Goal: Book appointment/travel/reservation

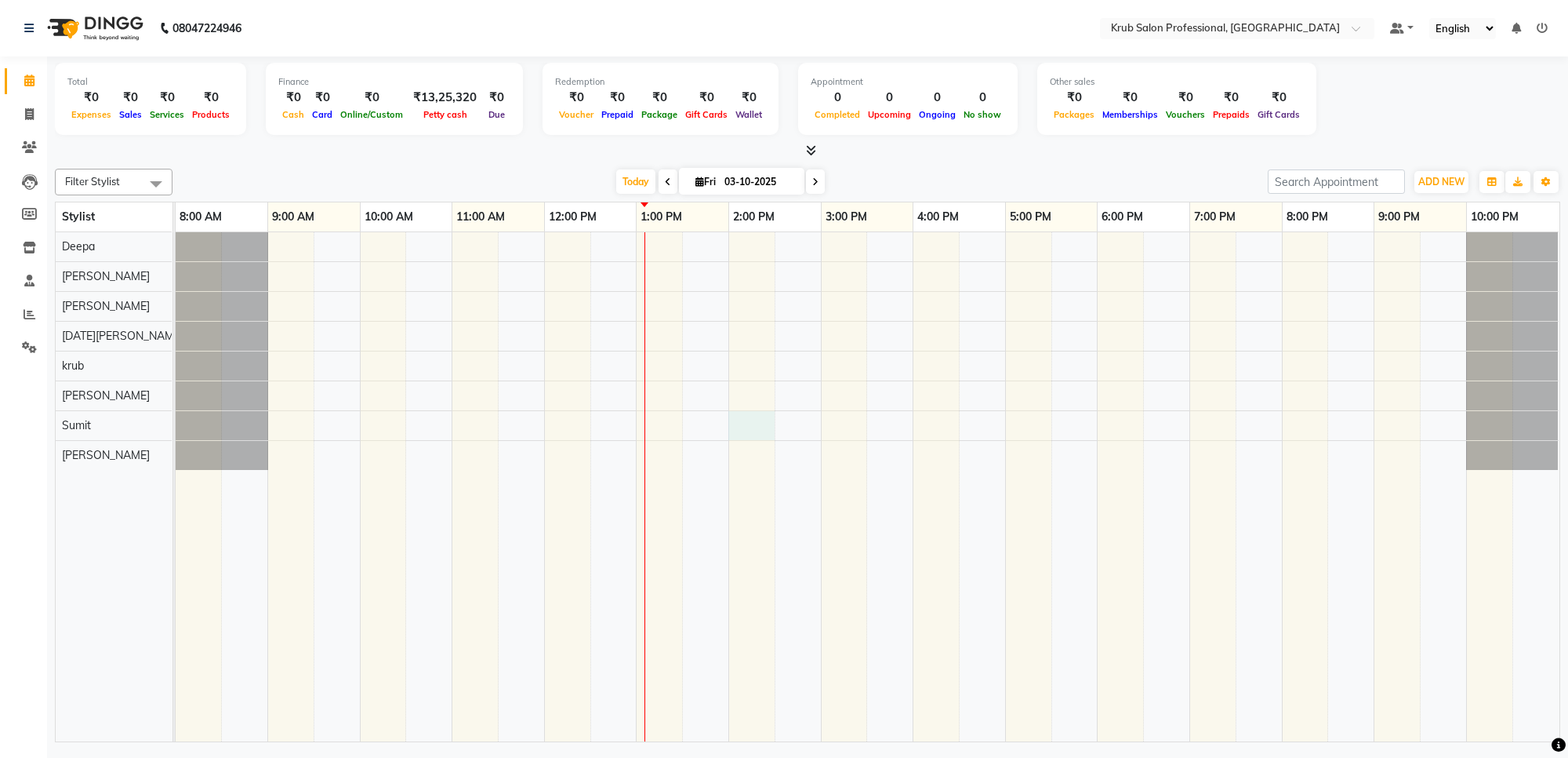
click at [735, 416] on div at bounding box center [867, 487] width 1384 height 509
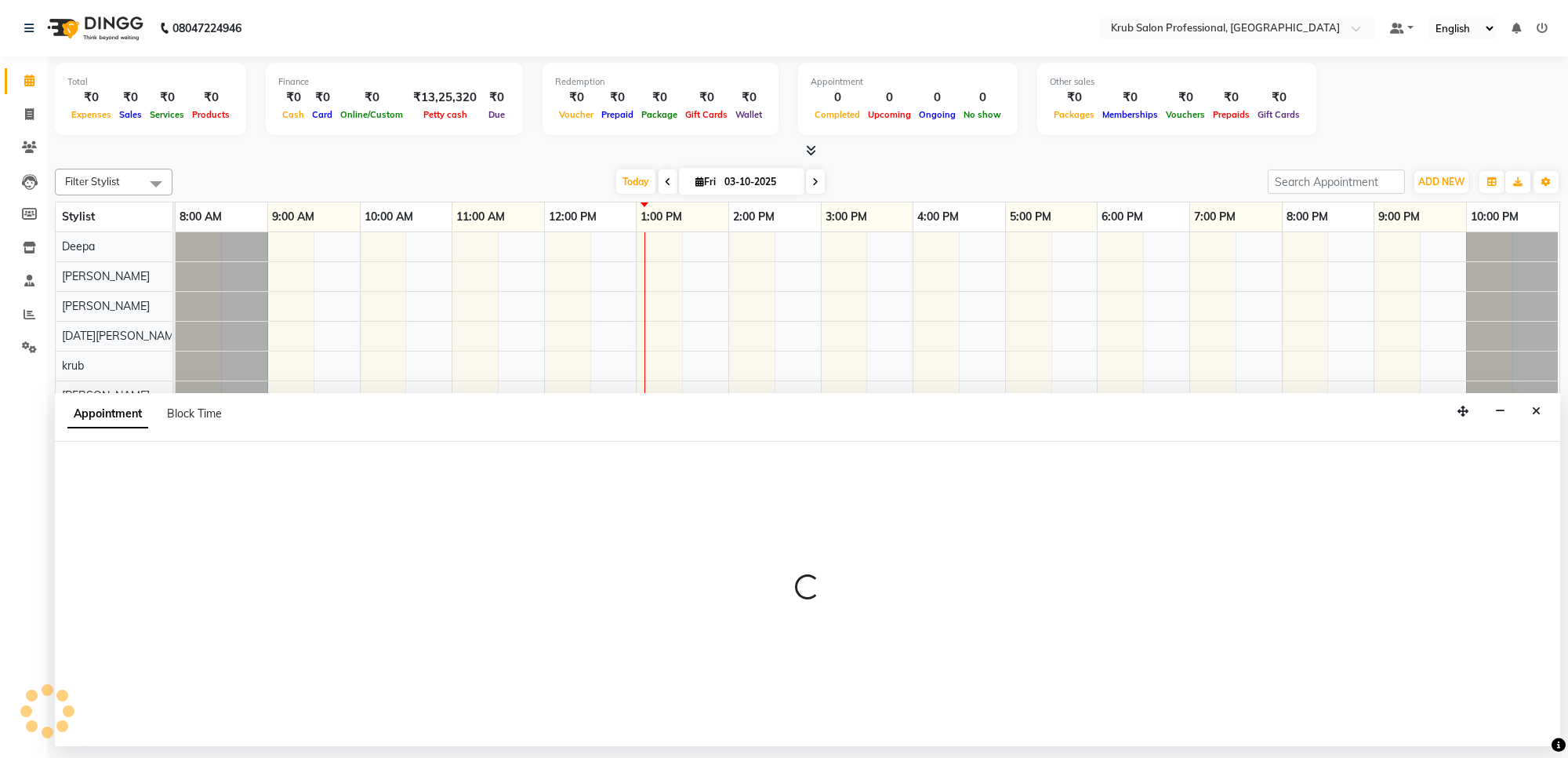
select select "92158"
select select "840"
select select "tentative"
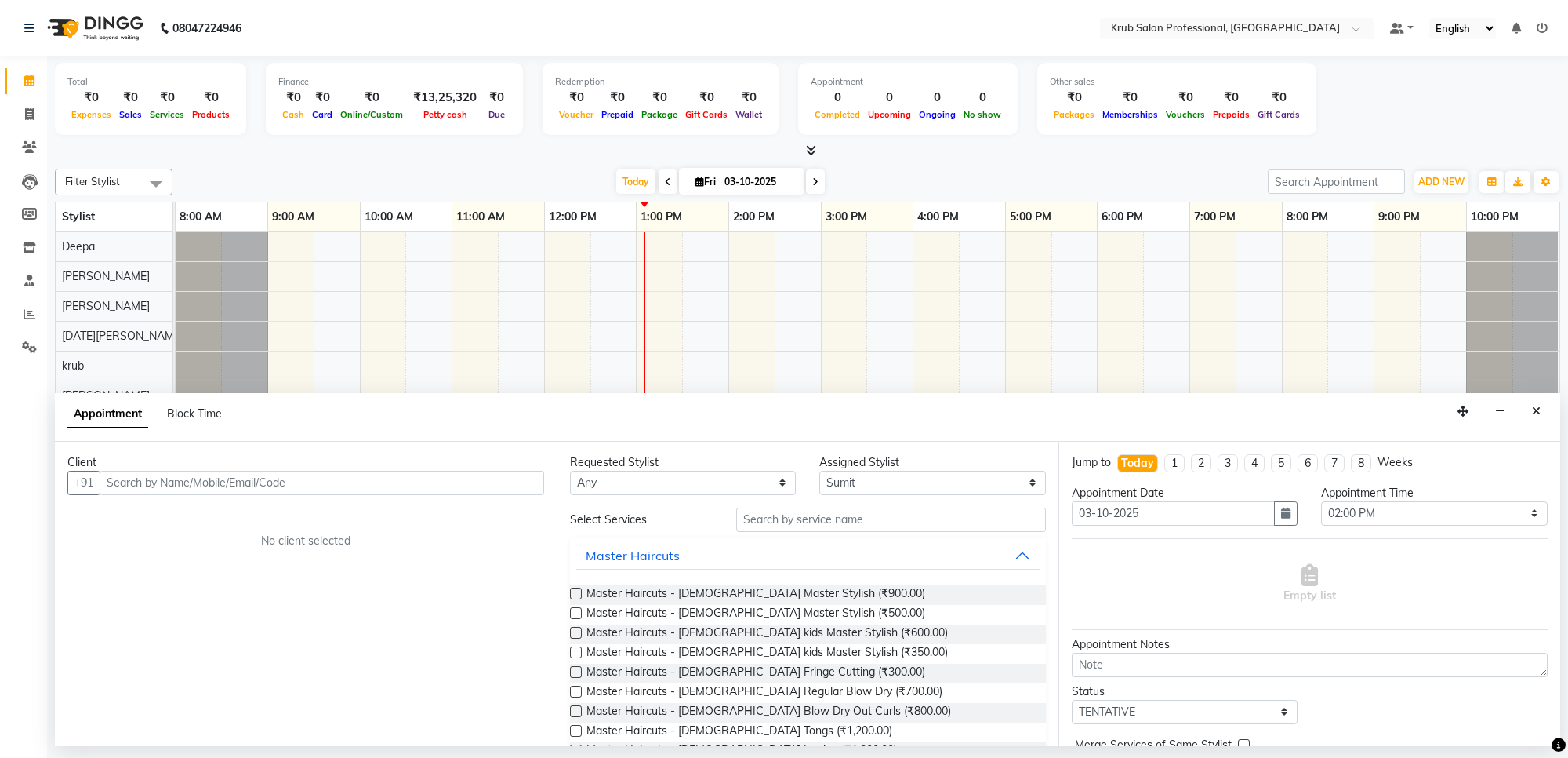
click at [122, 481] on input "text" at bounding box center [322, 483] width 445 height 24
type input "9328814296"
click at [518, 476] on span "Add Client" at bounding box center [511, 483] width 52 height 14
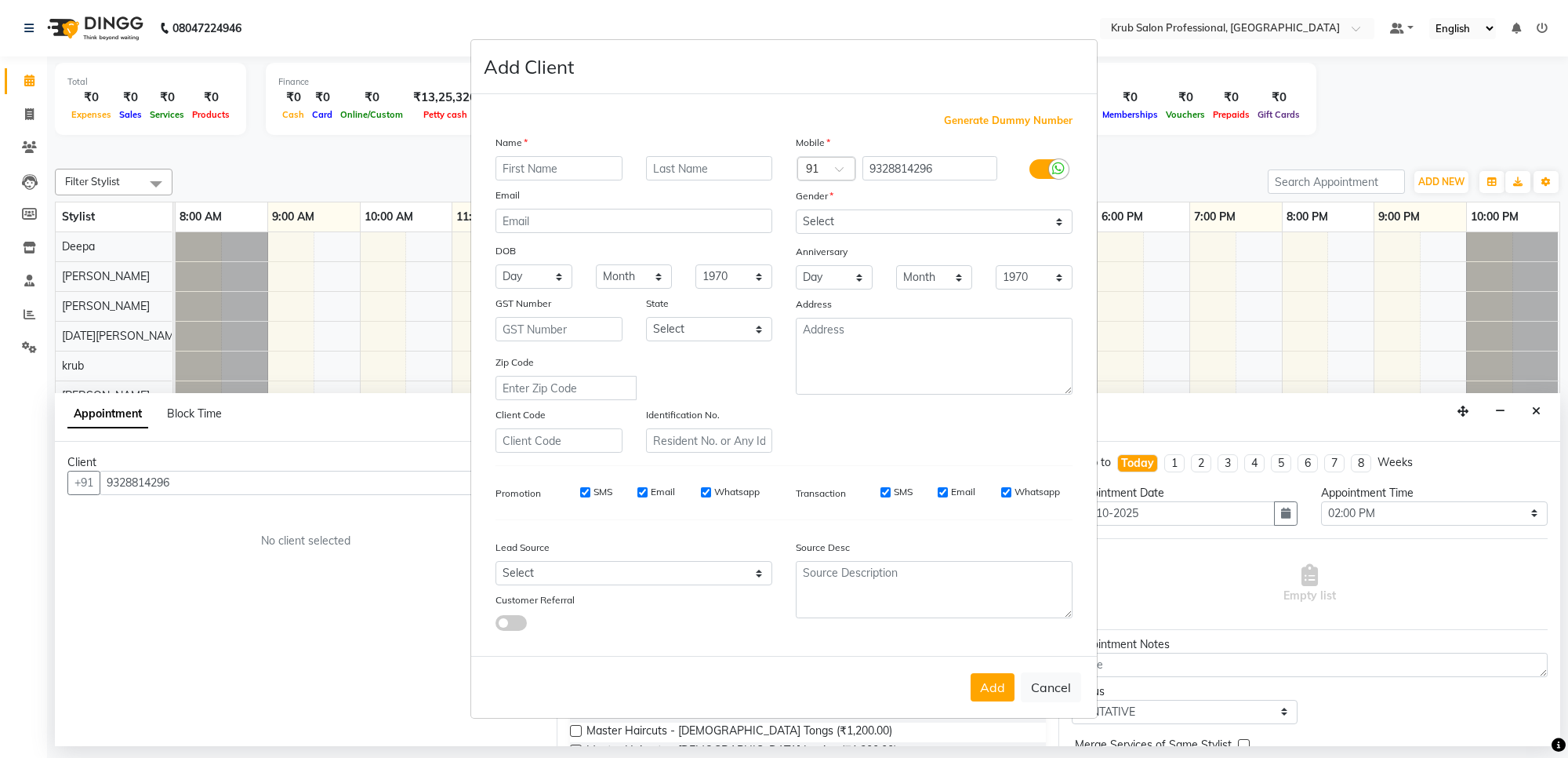
click at [522, 171] on input "text" at bounding box center [559, 168] width 127 height 24
type input "[PERSON_NAME]"
click at [684, 173] on input "text" at bounding box center [709, 168] width 127 height 24
type input "Borad"
click at [1004, 689] on button "Add" at bounding box center [993, 687] width 44 height 28
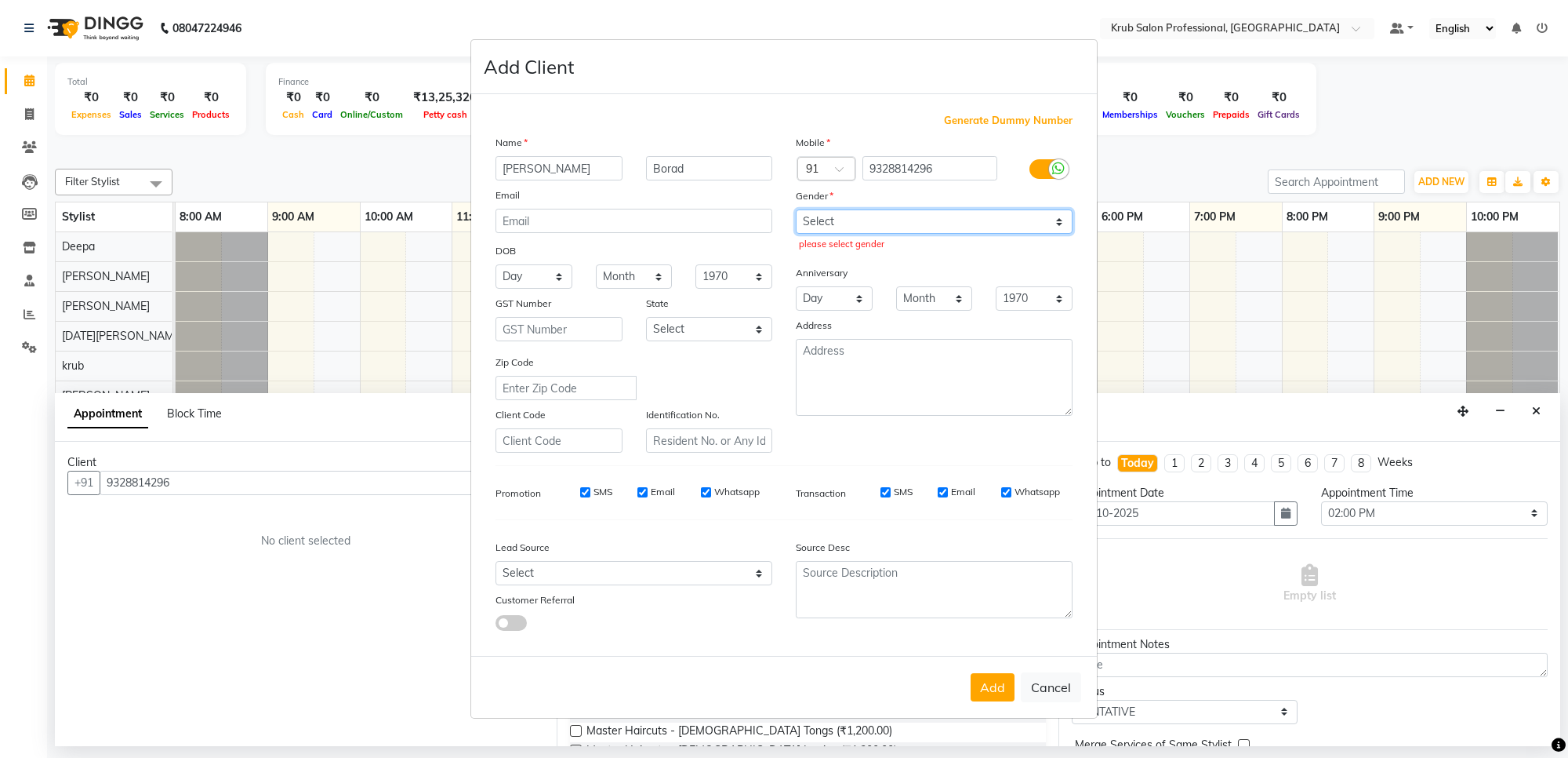
click at [838, 212] on select "Select [DEMOGRAPHIC_DATA] [DEMOGRAPHIC_DATA] Other Prefer Not To Say" at bounding box center [934, 222] width 277 height 24
select select "[DEMOGRAPHIC_DATA]"
click at [796, 211] on select "Select [DEMOGRAPHIC_DATA] [DEMOGRAPHIC_DATA] Other Prefer Not To Say" at bounding box center [934, 222] width 277 height 24
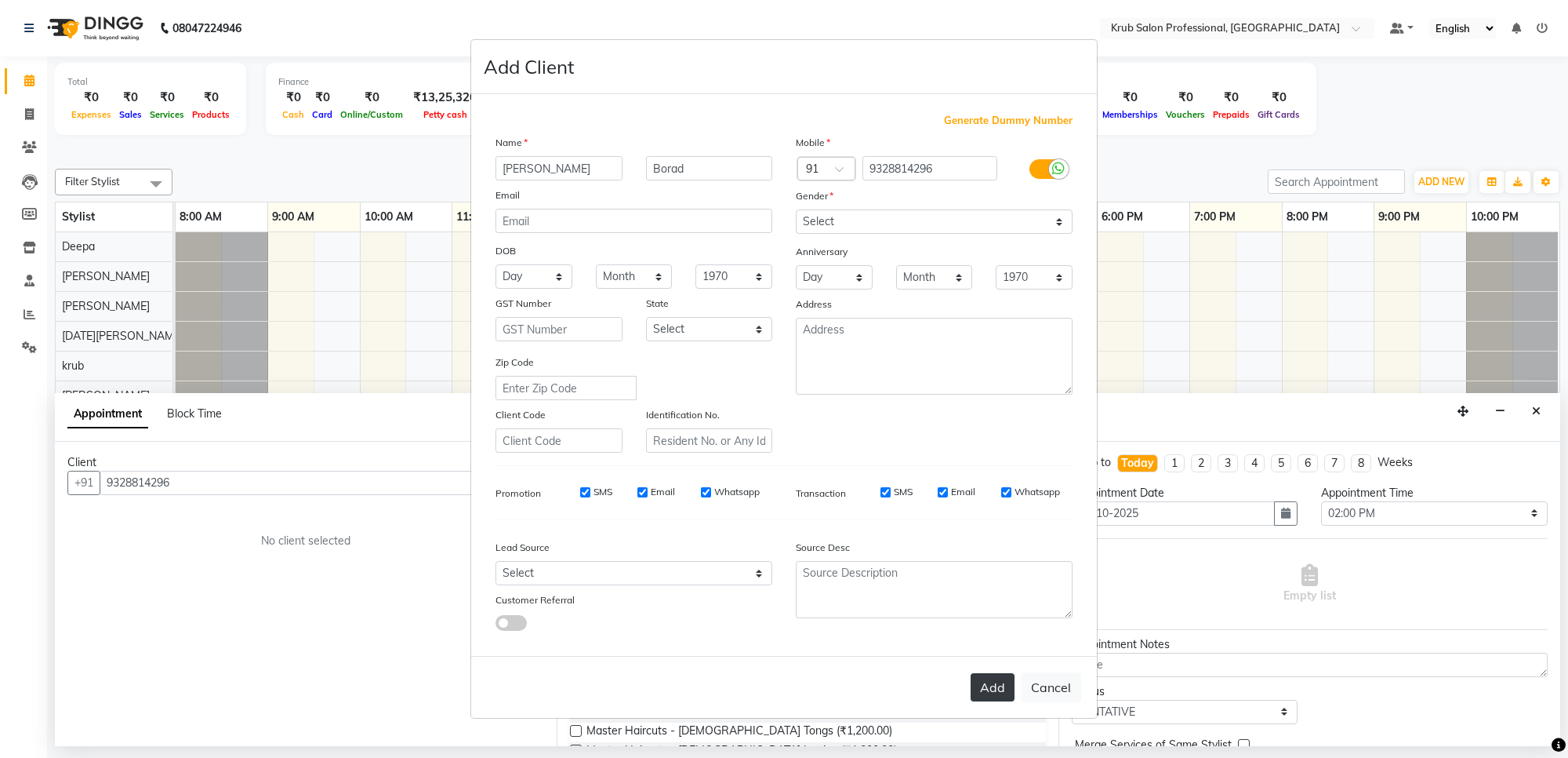
click at [994, 687] on button "Add" at bounding box center [993, 687] width 44 height 28
select select
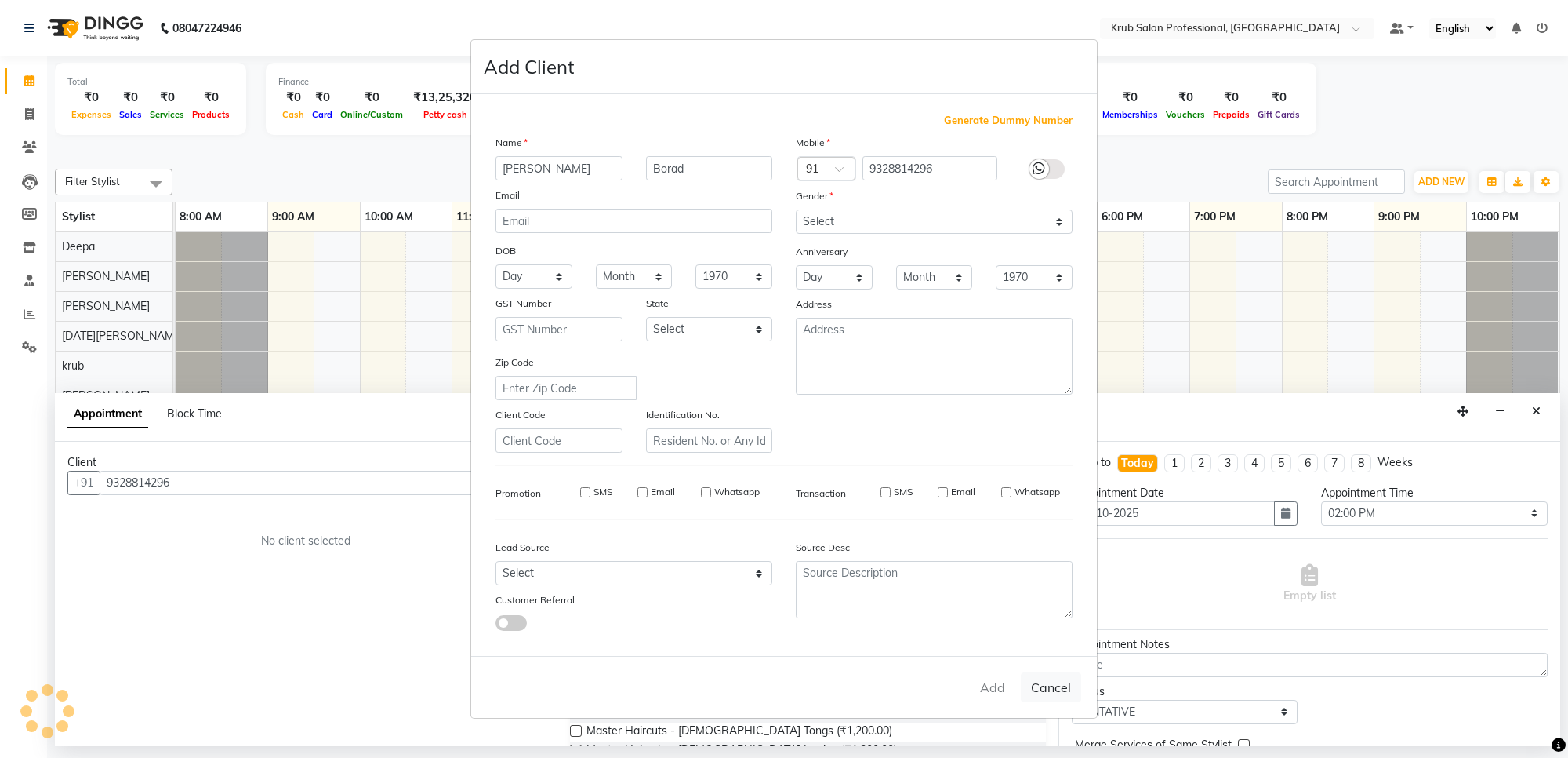
select select
checkbox input "false"
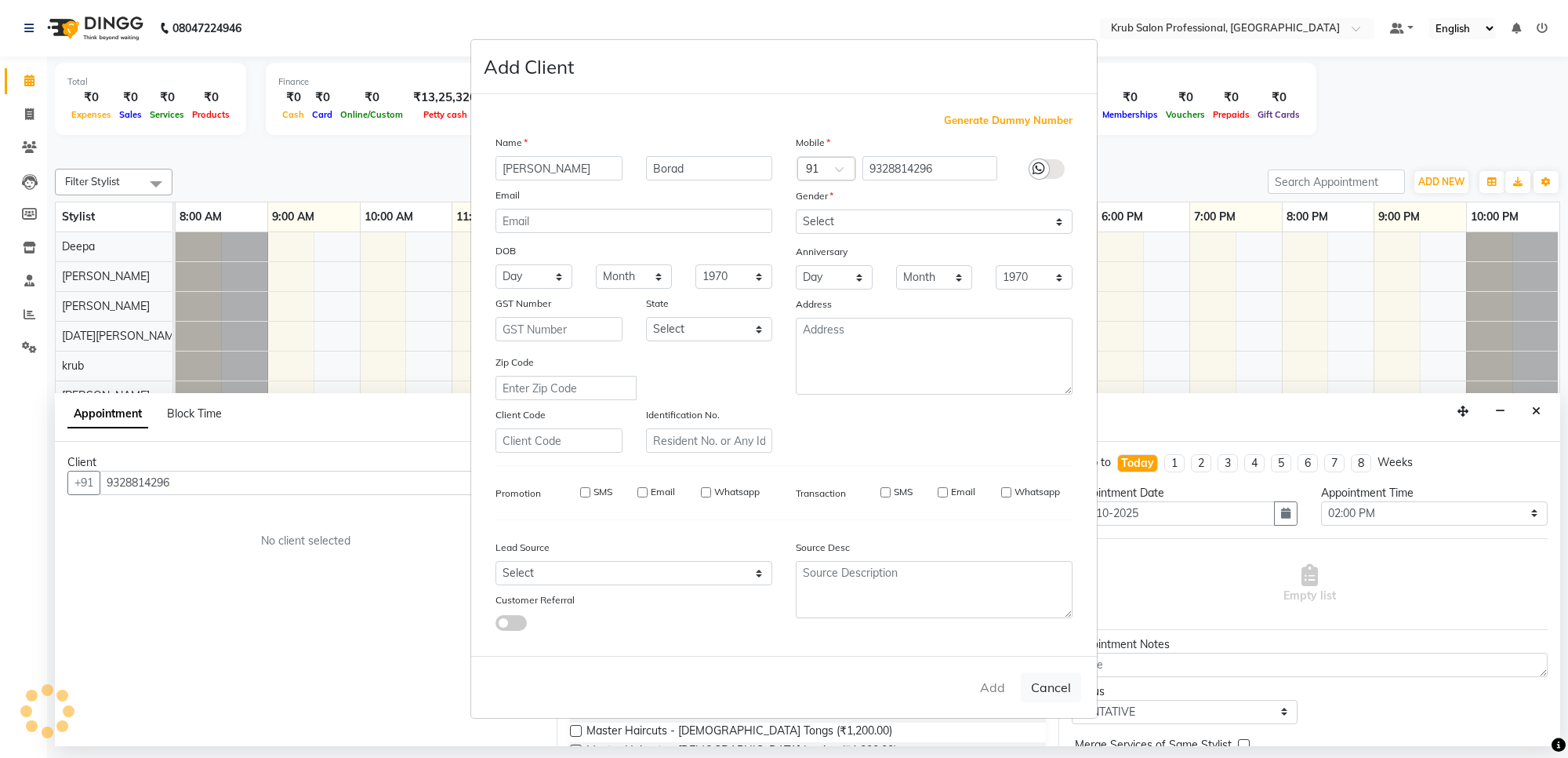
checkbox input "false"
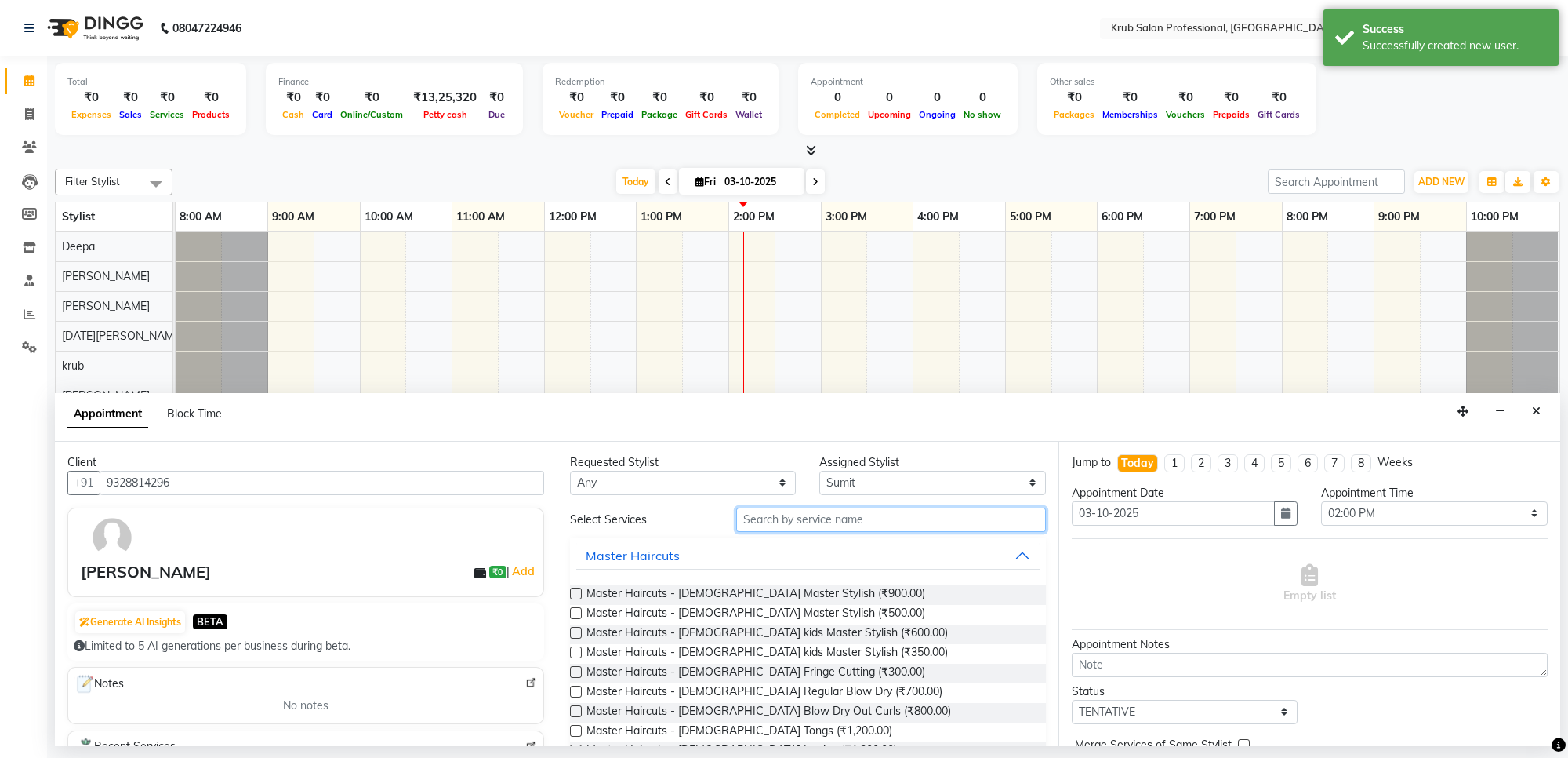
click at [782, 523] on input "text" at bounding box center [892, 520] width 310 height 24
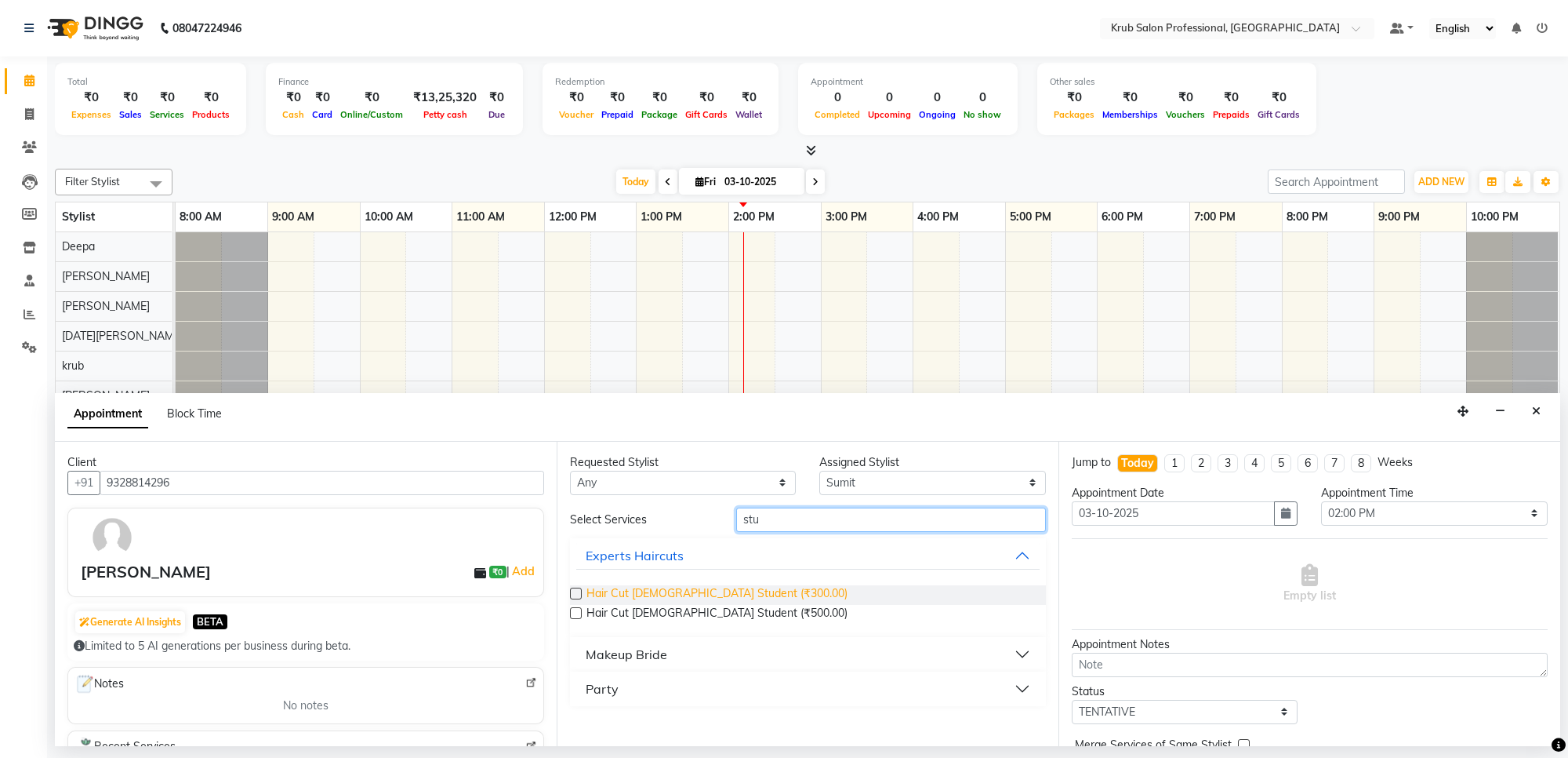
type input "stu"
click at [738, 593] on span "Hair Cut [DEMOGRAPHIC_DATA] Student (₹300.00)" at bounding box center [717, 595] width 261 height 19
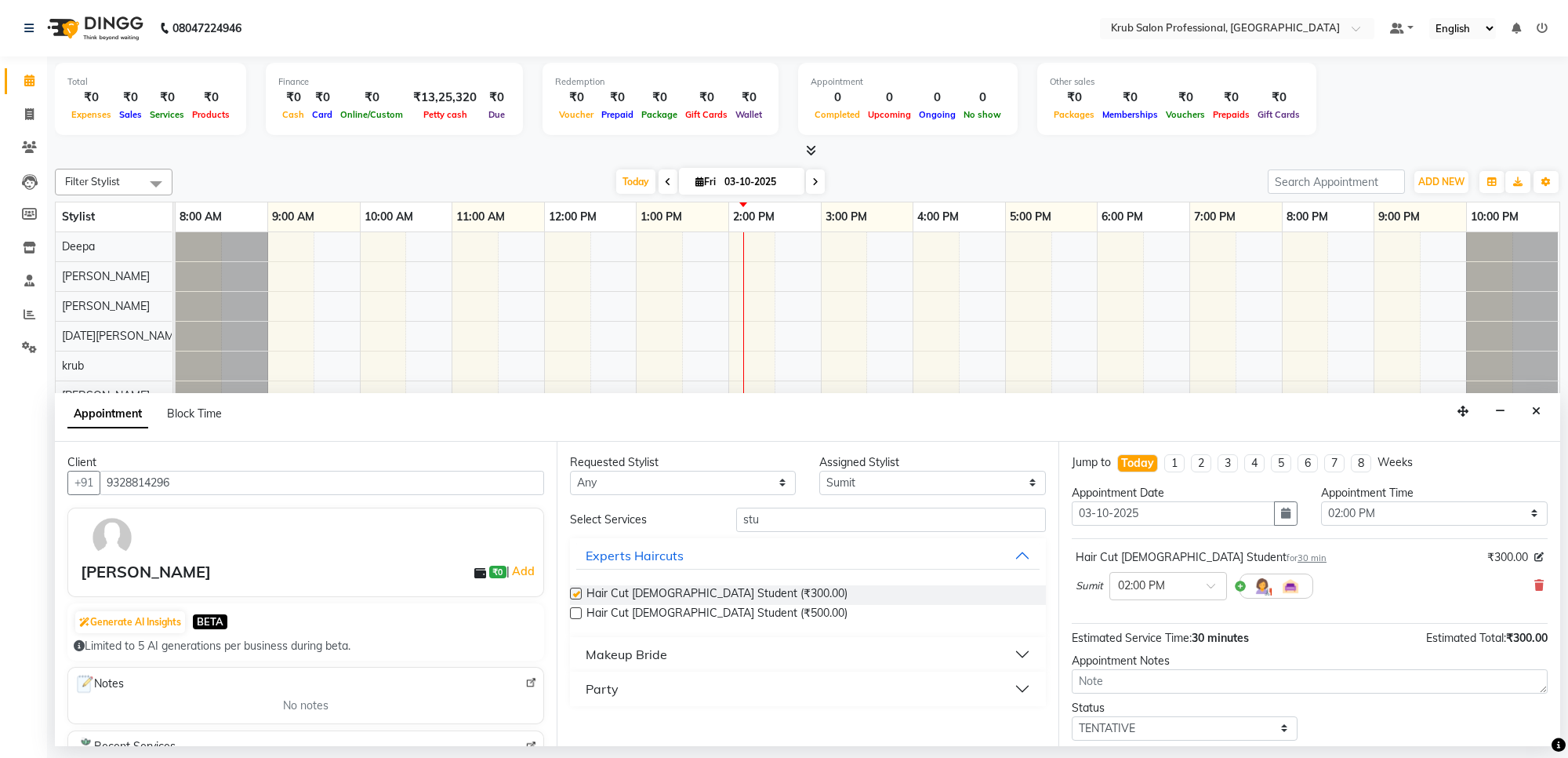
checkbox input "false"
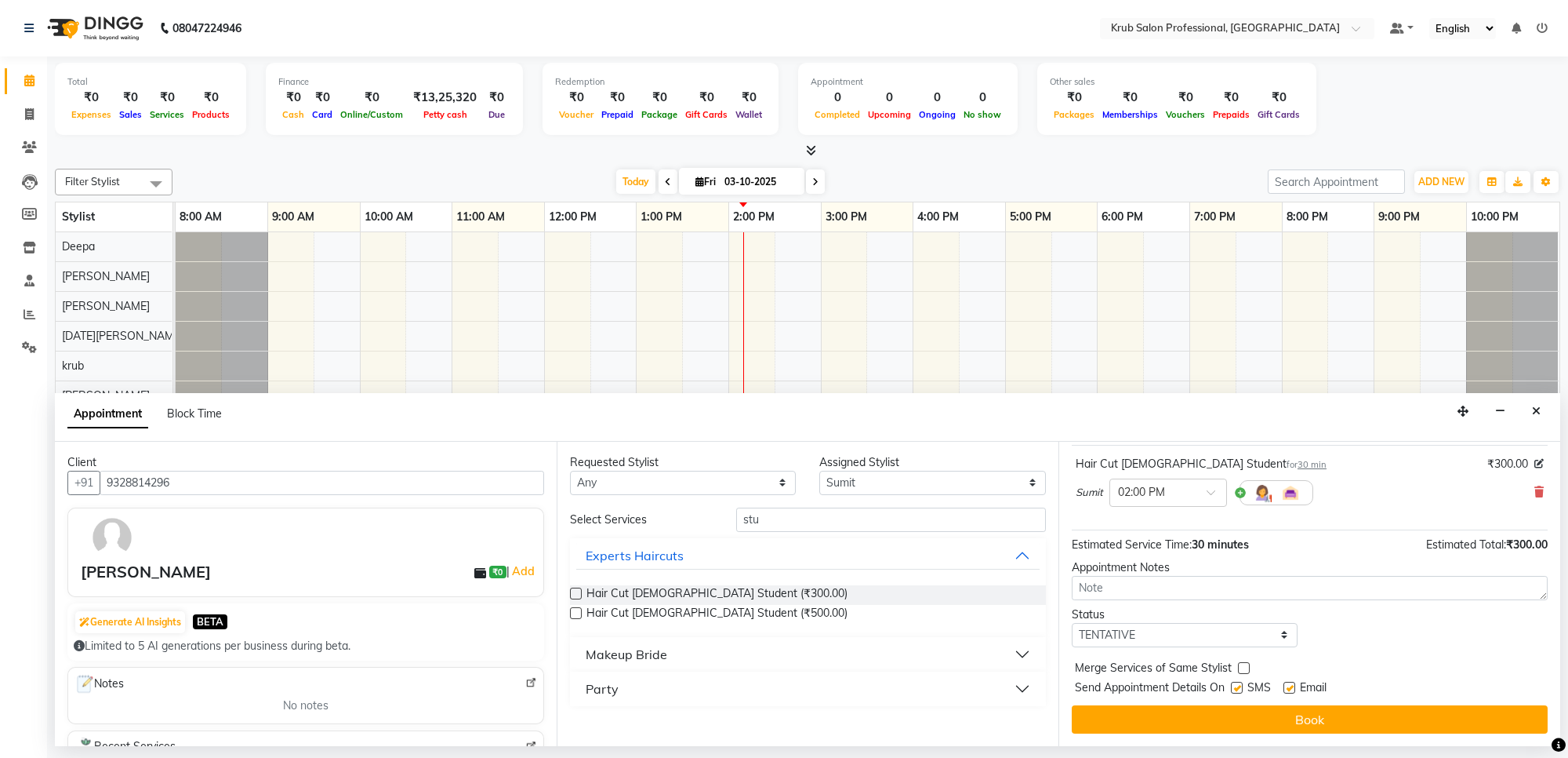
click at [1287, 689] on label at bounding box center [1290, 687] width 12 height 12
click at [1287, 689] on input "checkbox" at bounding box center [1289, 689] width 10 height 10
checkbox input "false"
click at [1237, 687] on label at bounding box center [1237, 687] width 12 height 12
click at [1237, 687] on input "checkbox" at bounding box center [1236, 689] width 10 height 10
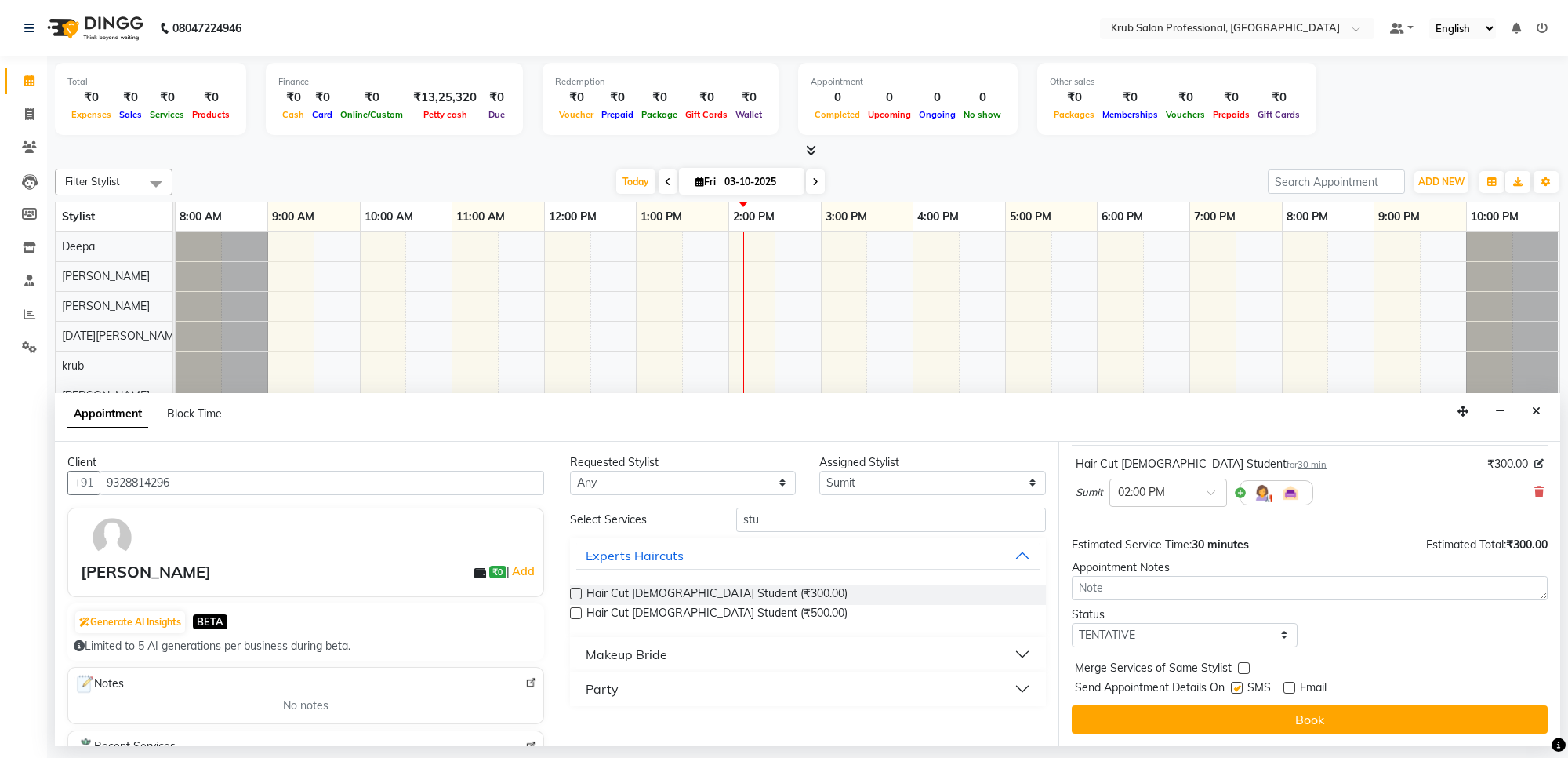
checkbox input "false"
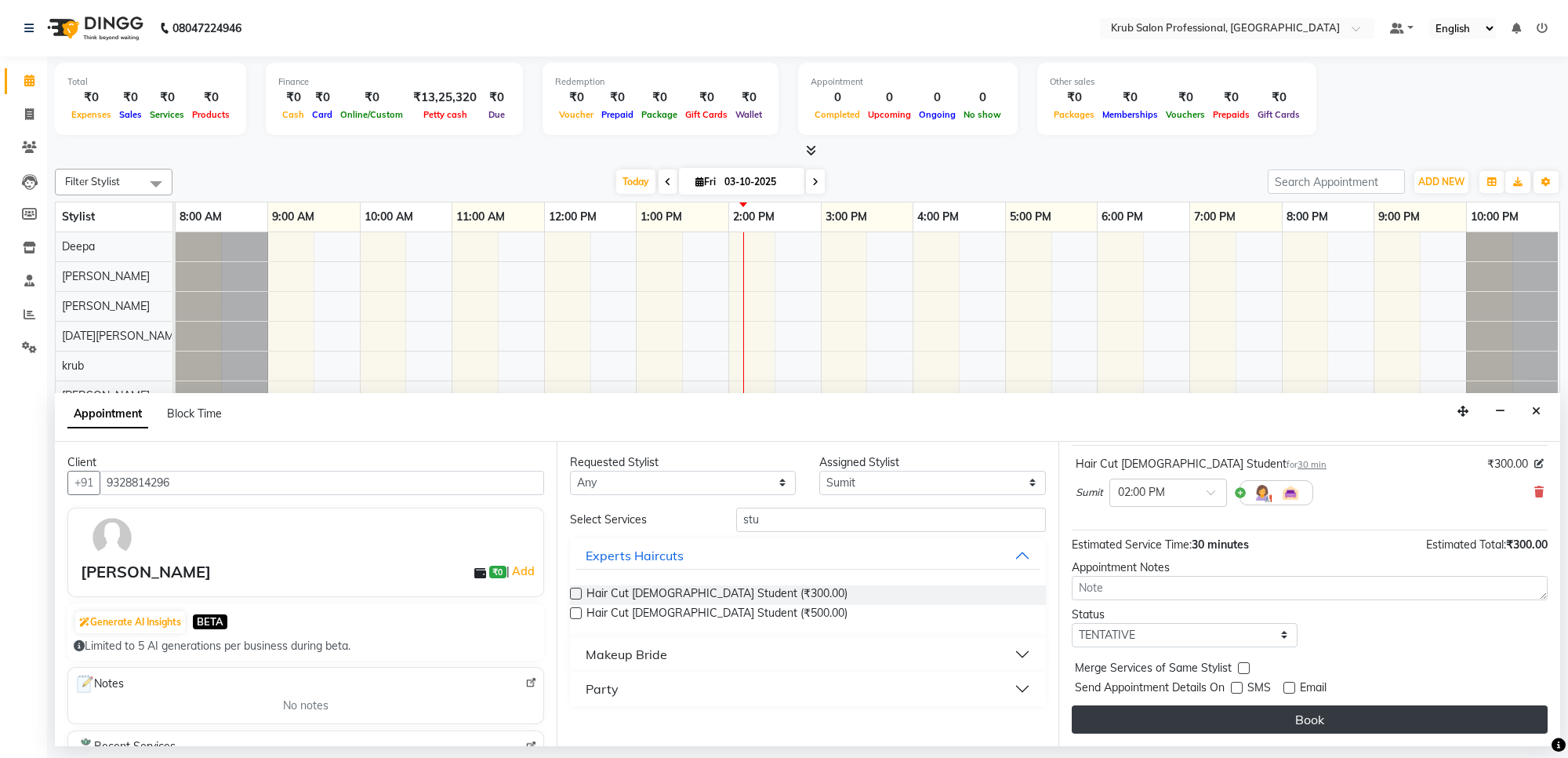
click at [1245, 710] on button "Book" at bounding box center [1310, 719] width 476 height 28
